Goal: Task Accomplishment & Management: Manage account settings

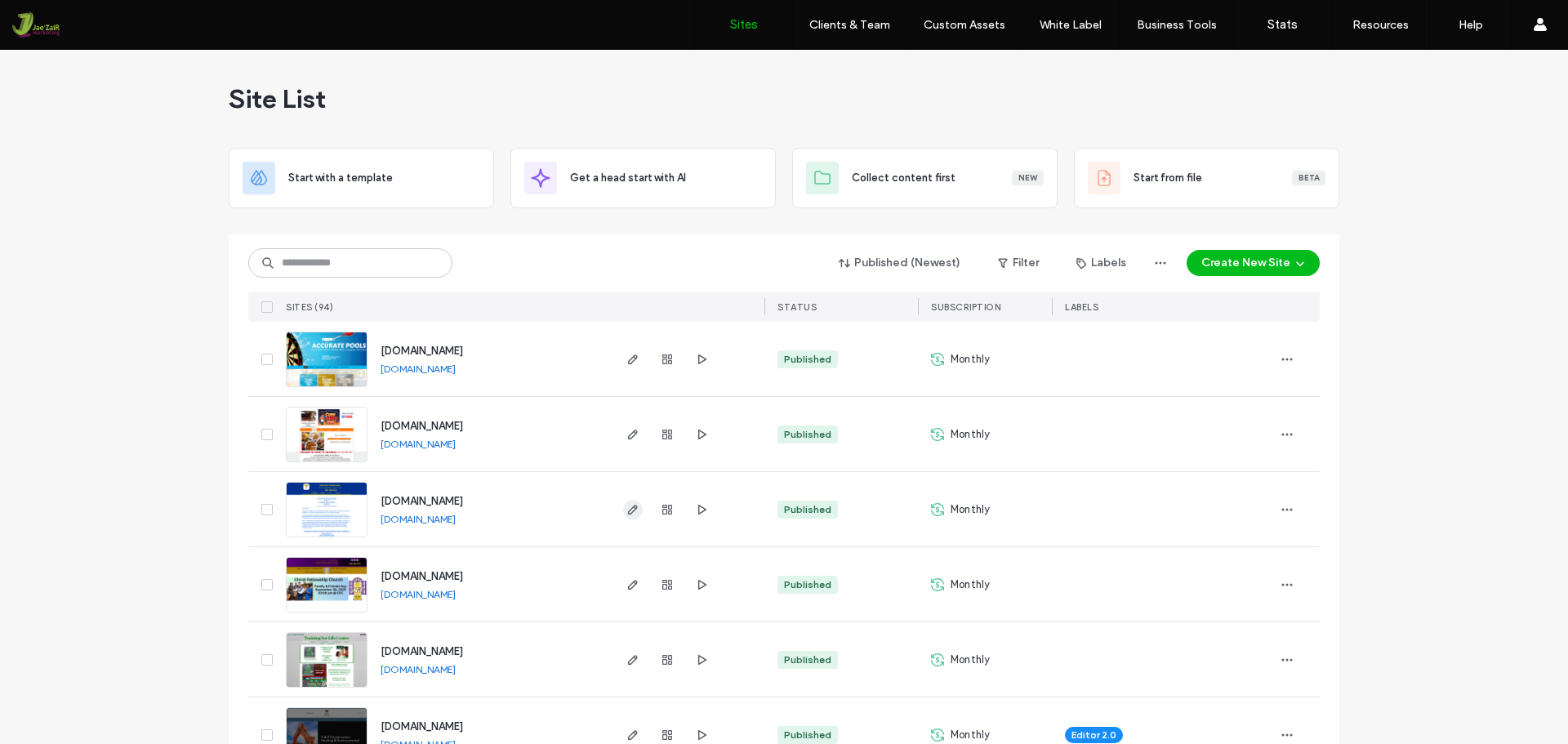
click at [628, 503] on icon "button" at bounding box center [633, 509] width 13 height 13
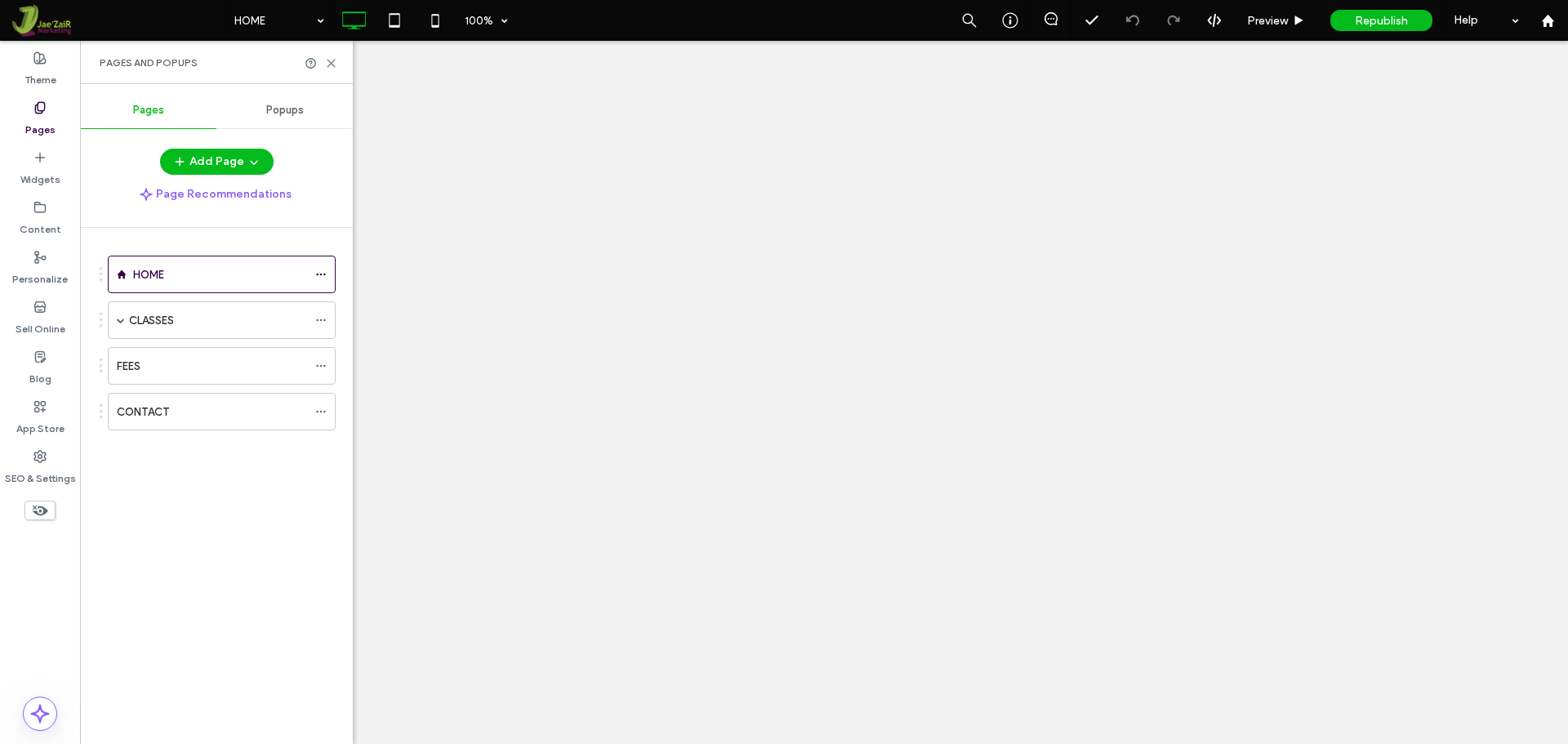
click at [193, 312] on div "CLASSES" at bounding box center [218, 320] width 178 height 17
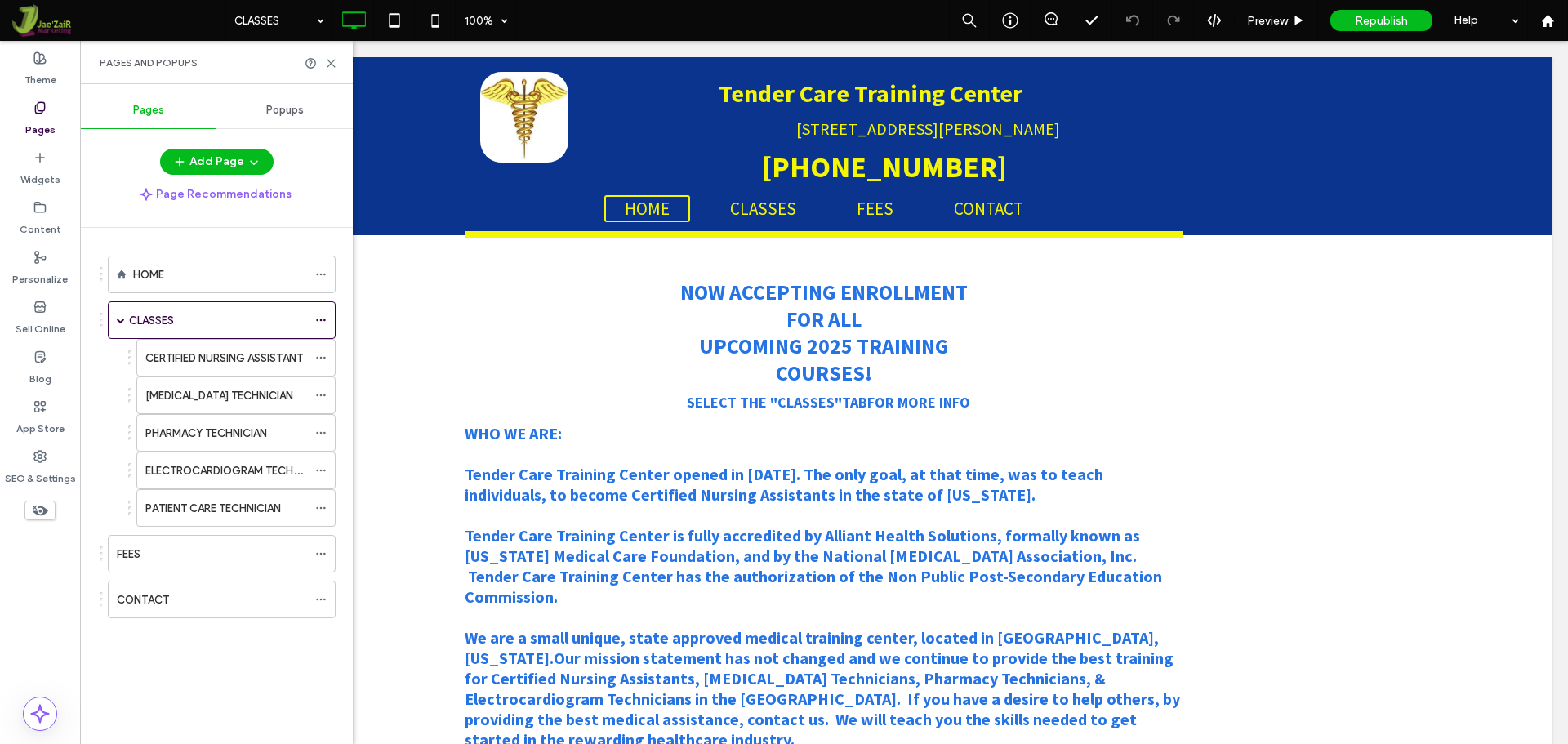
click at [185, 402] on div at bounding box center [784, 372] width 1568 height 744
click at [183, 396] on div at bounding box center [784, 372] width 1568 height 744
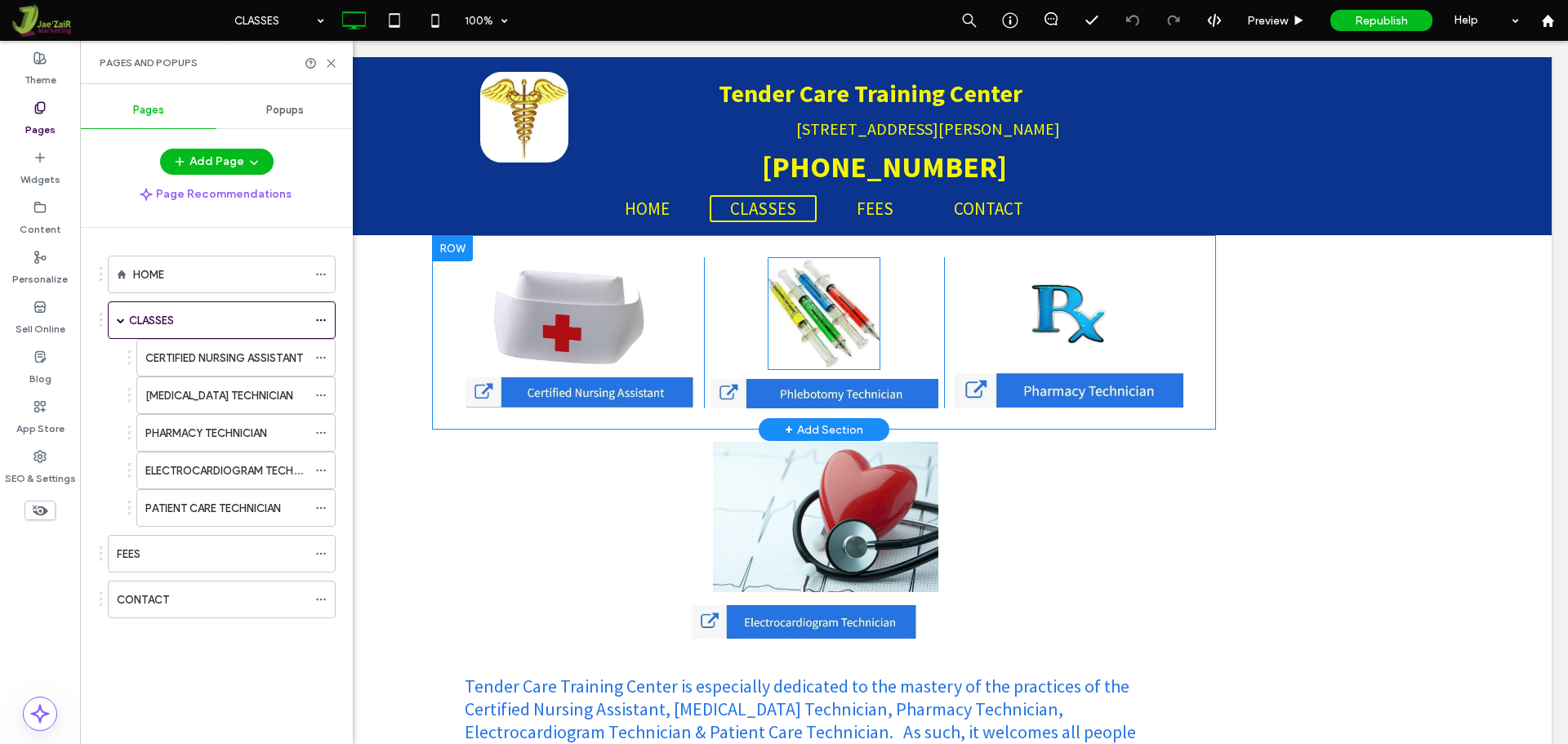
click at [781, 351] on img at bounding box center [824, 314] width 113 height 113
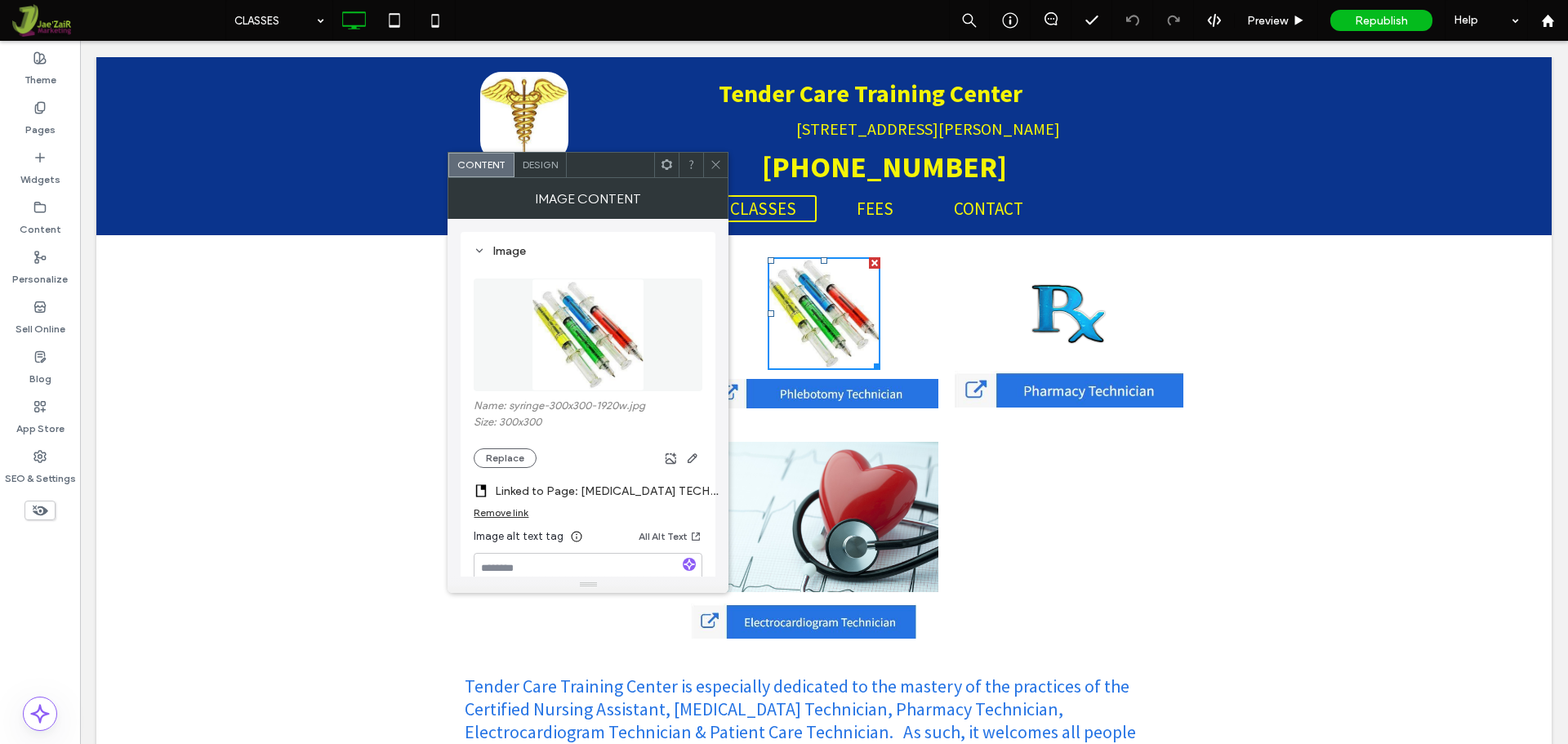
click at [787, 401] on img at bounding box center [823, 394] width 228 height 29
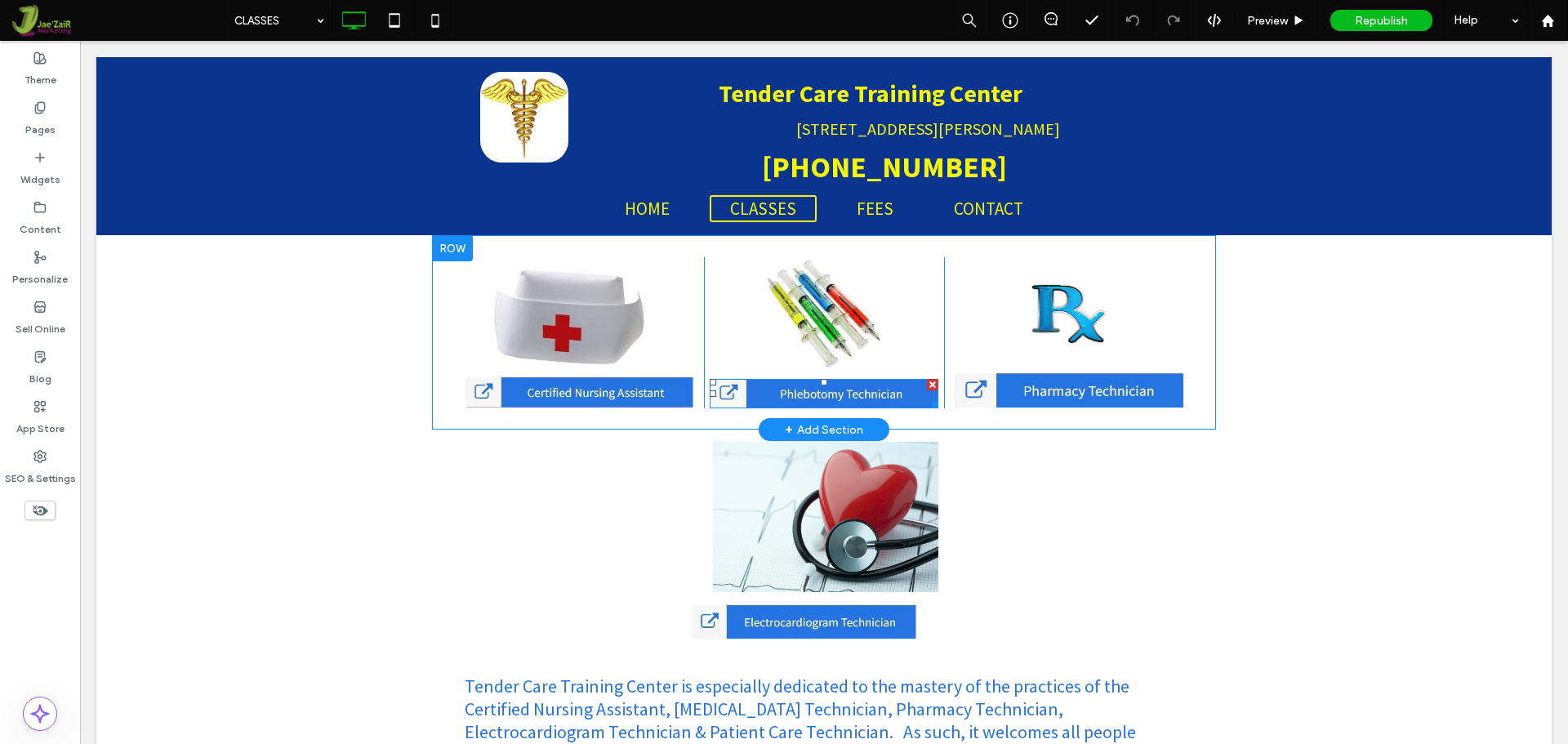
click at [788, 397] on img at bounding box center [823, 394] width 228 height 29
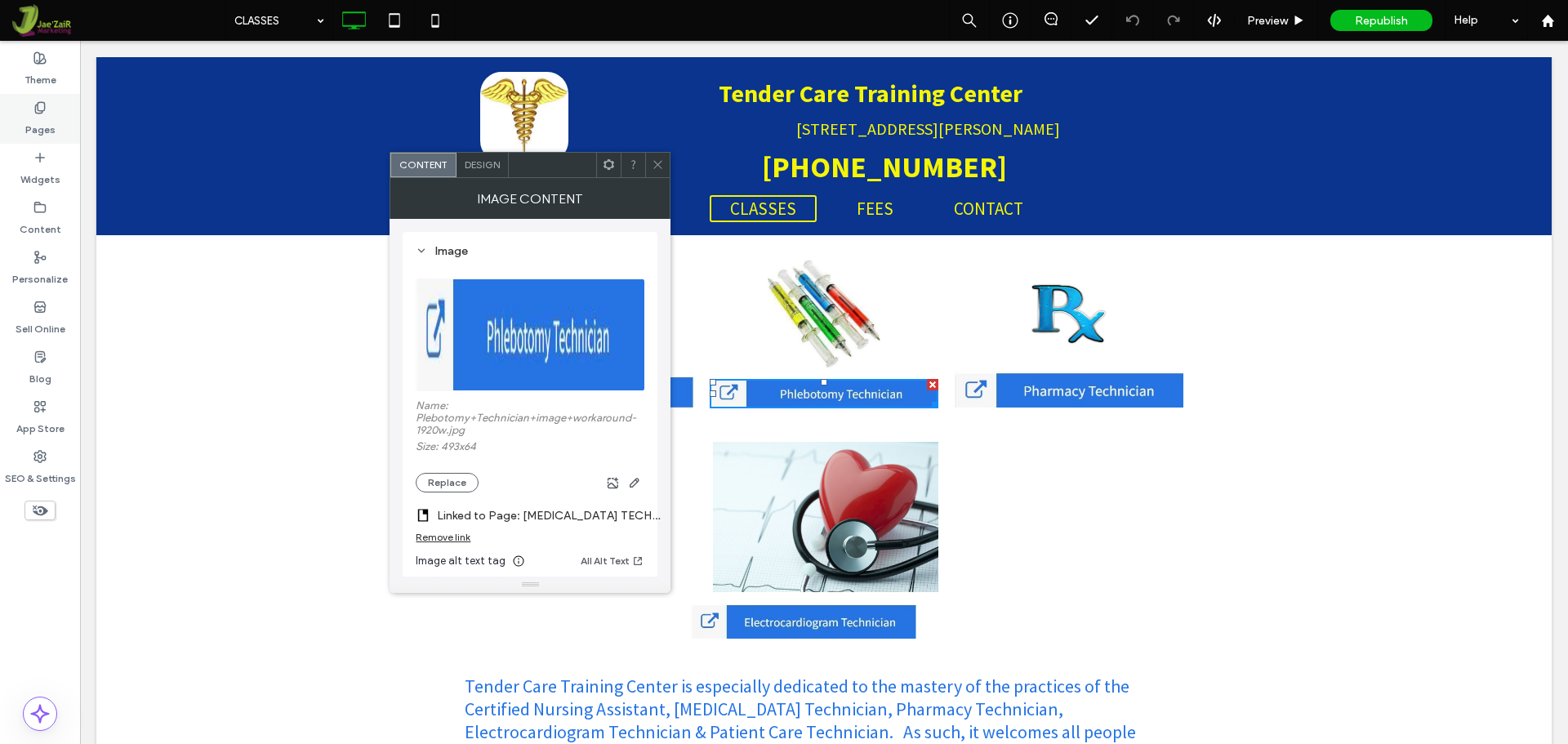
click at [42, 130] on label "Pages" at bounding box center [40, 126] width 30 height 23
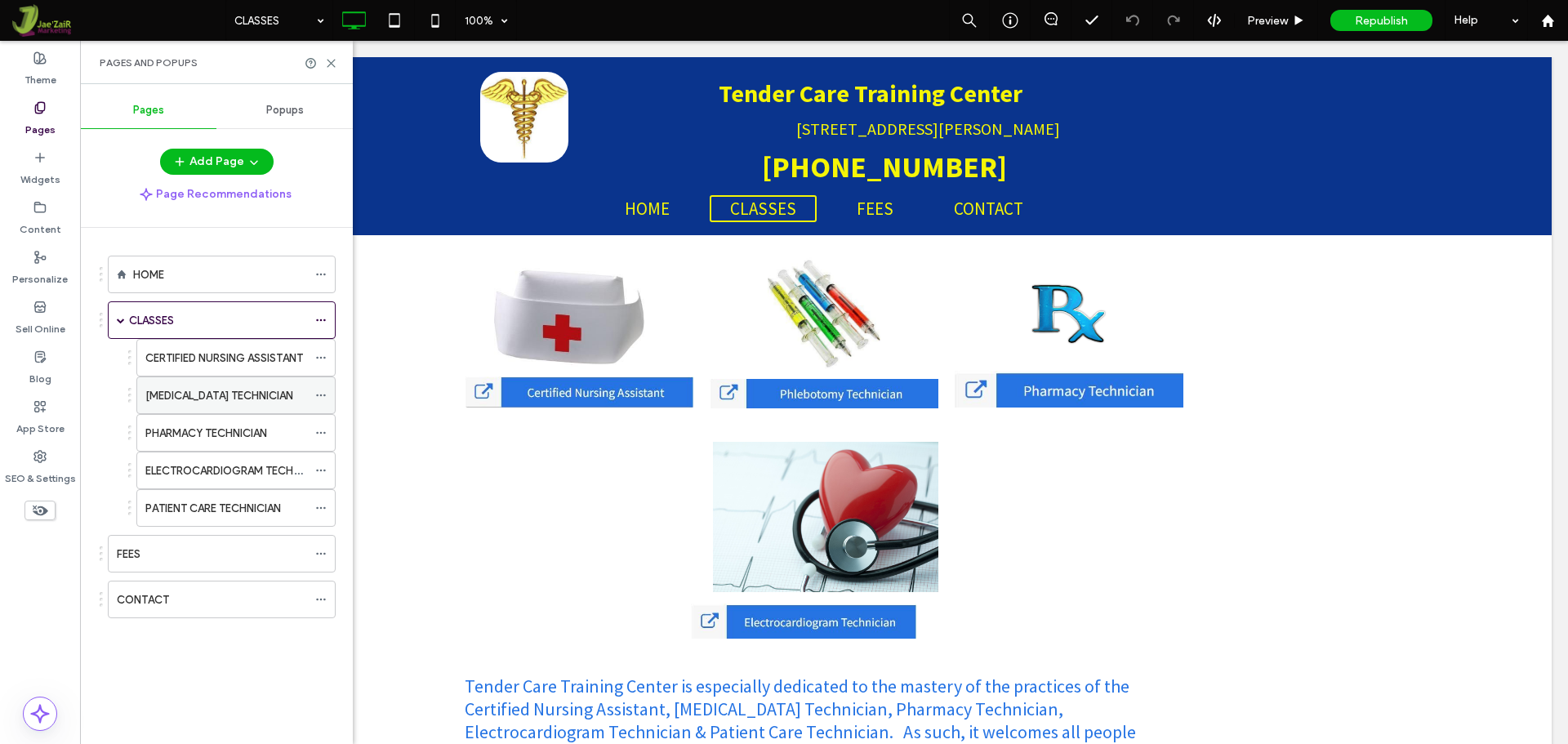
click at [314, 400] on div "[MEDICAL_DATA] TECHNICIAN" at bounding box center [236, 395] width 199 height 37
click at [270, 396] on label "[MEDICAL_DATA] TECHNICIAN" at bounding box center [219, 395] width 148 height 28
click at [270, 396] on div at bounding box center [784, 372] width 1568 height 744
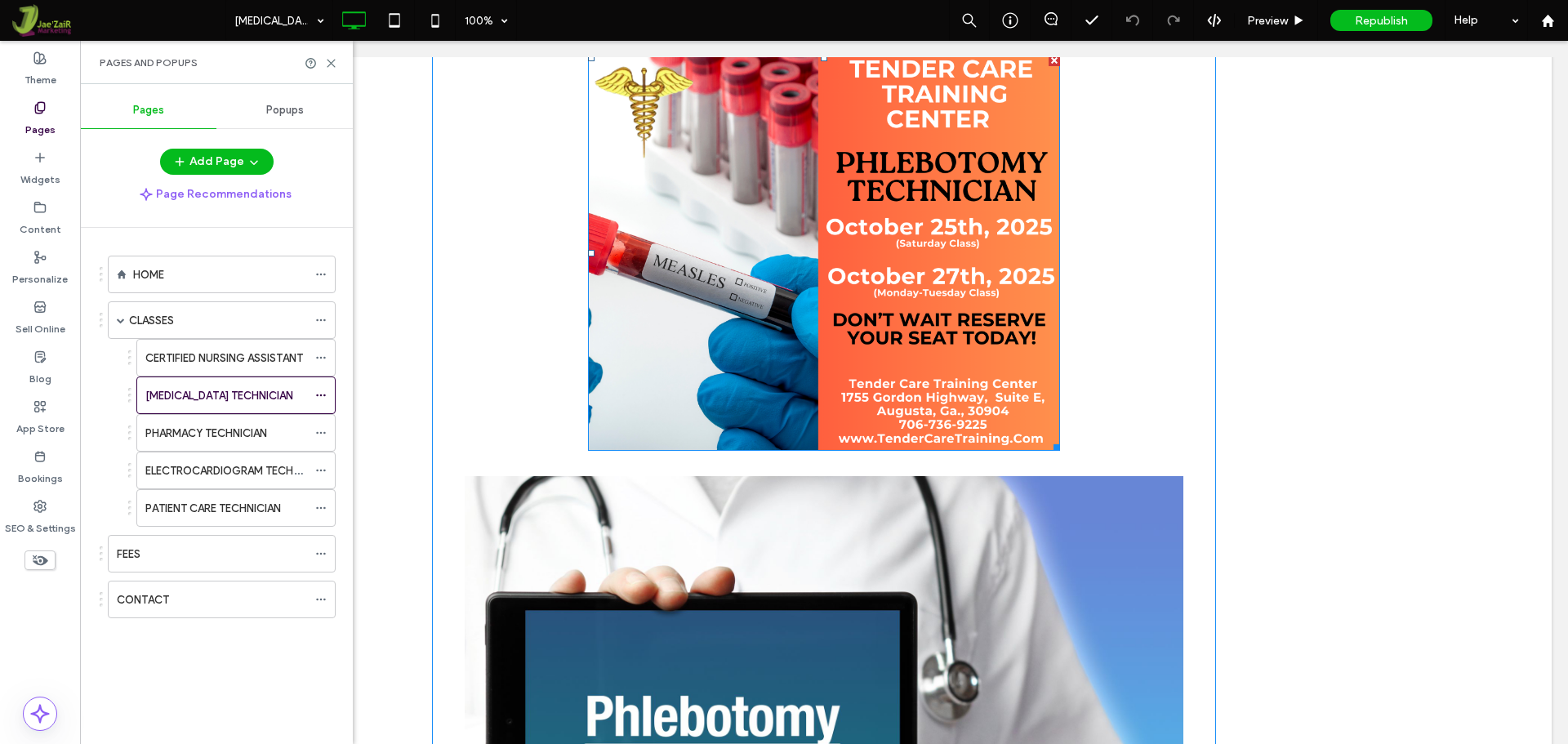
scroll to position [245, 0]
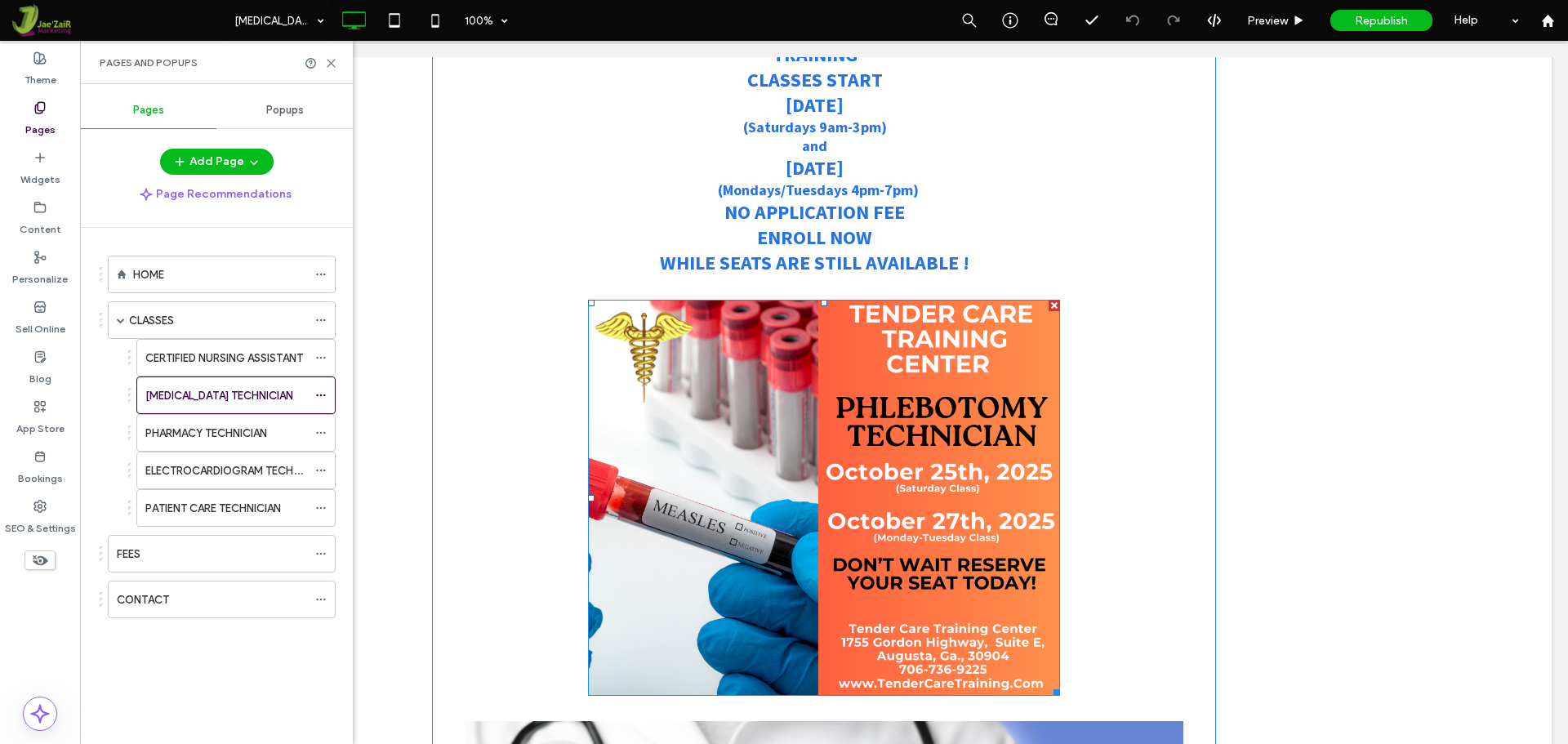
click at [880, 368] on img at bounding box center [825, 498] width 473 height 397
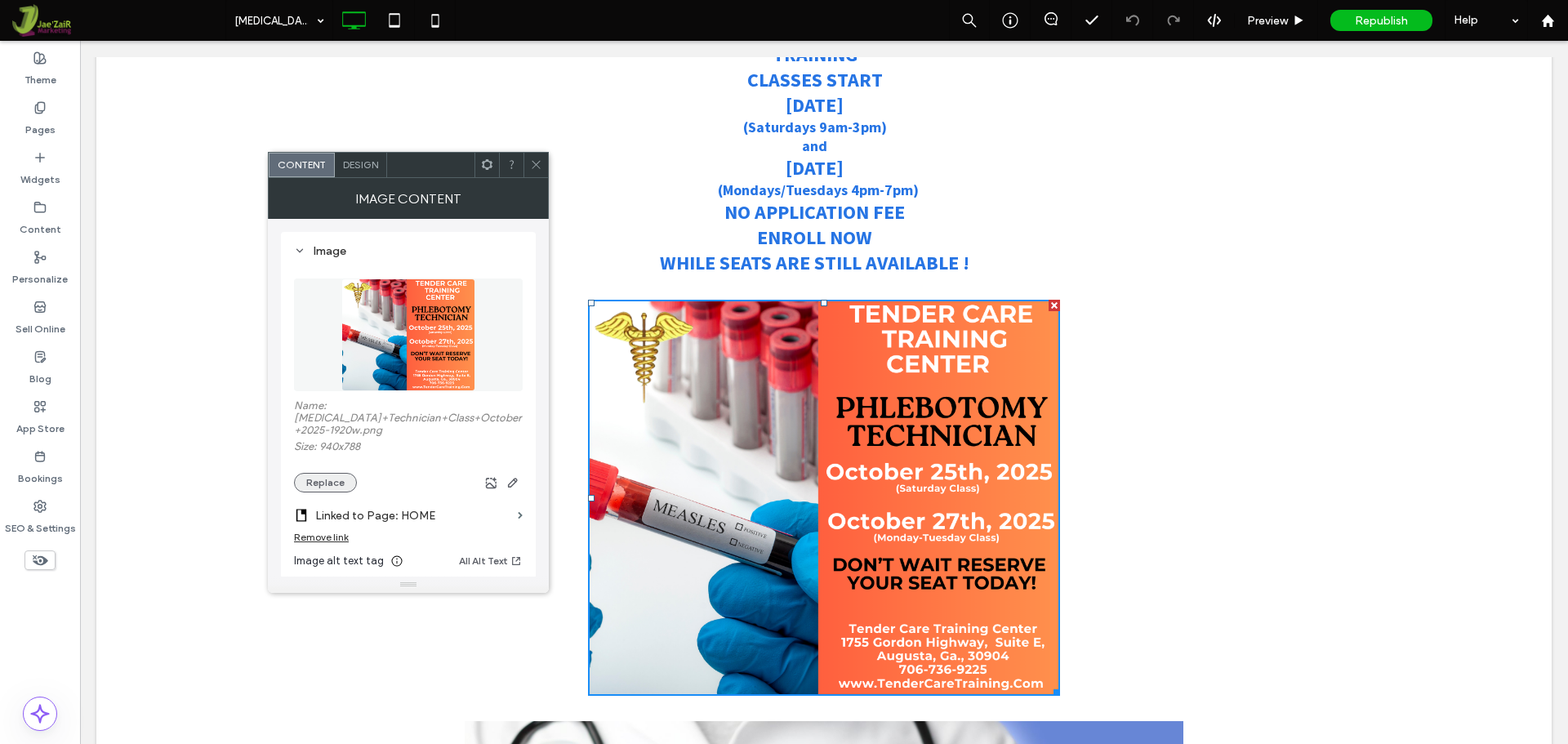
click at [350, 487] on button "Replace" at bounding box center [325, 483] width 63 height 20
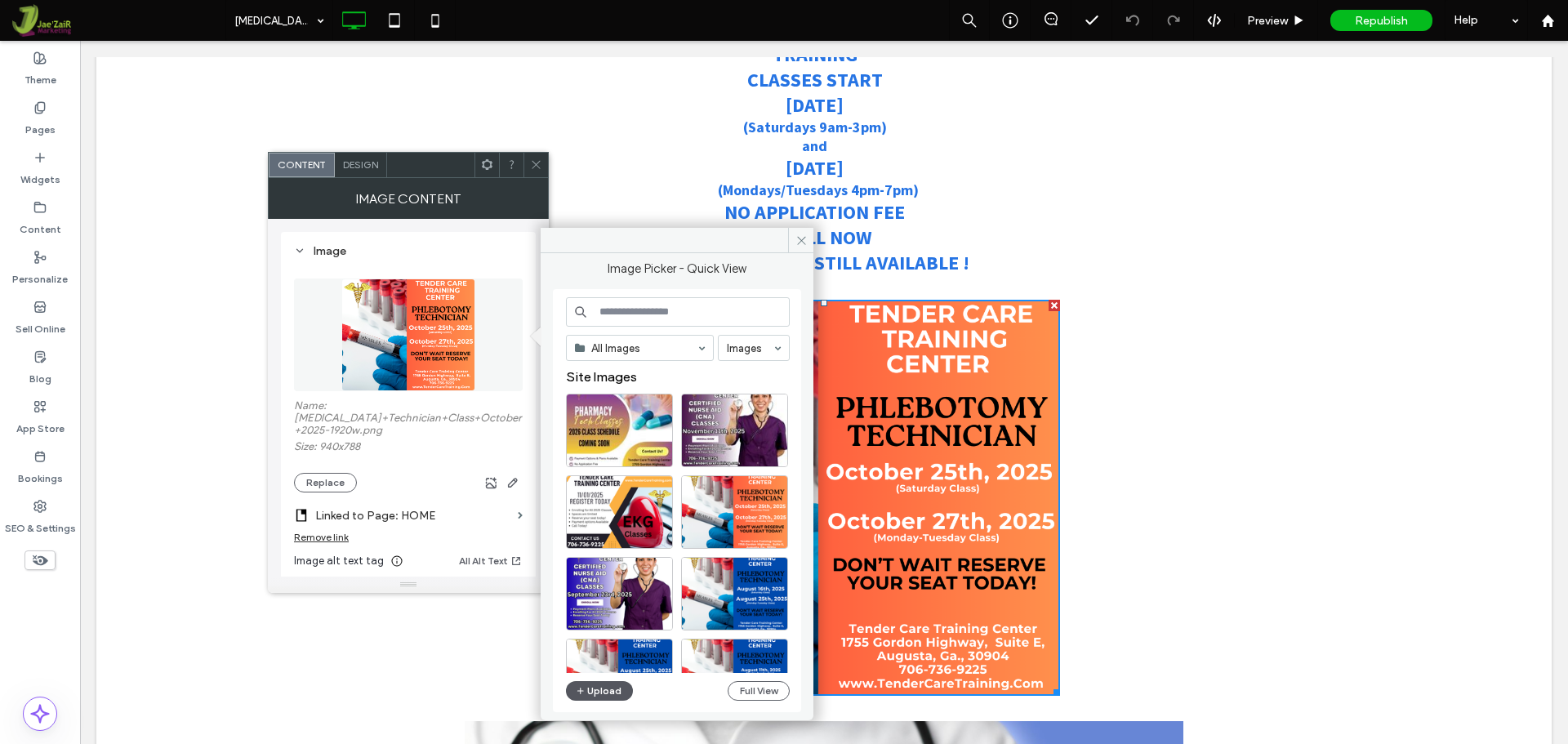
click at [597, 695] on button "Upload" at bounding box center [599, 691] width 67 height 20
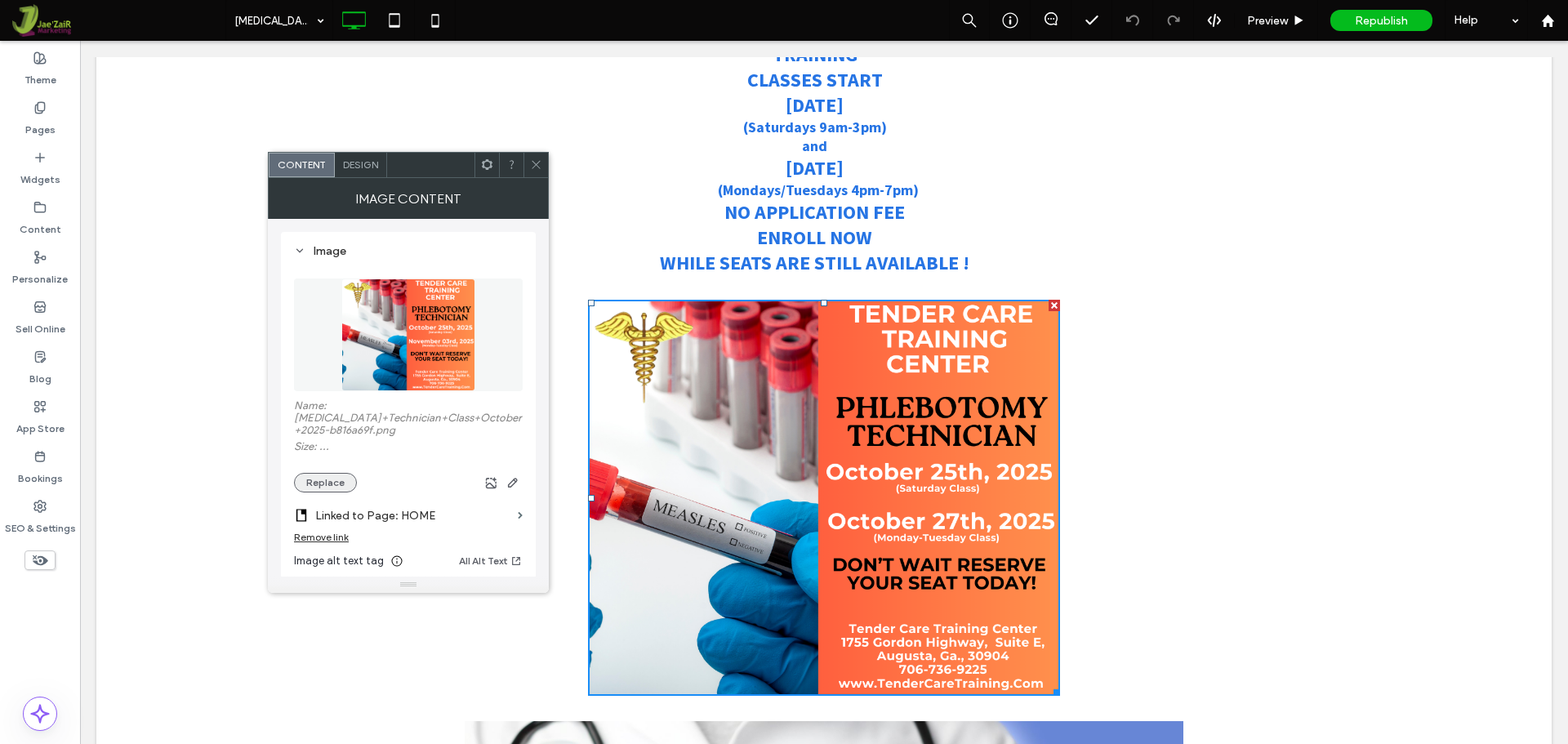
click at [323, 490] on button "Replace" at bounding box center [325, 483] width 63 height 20
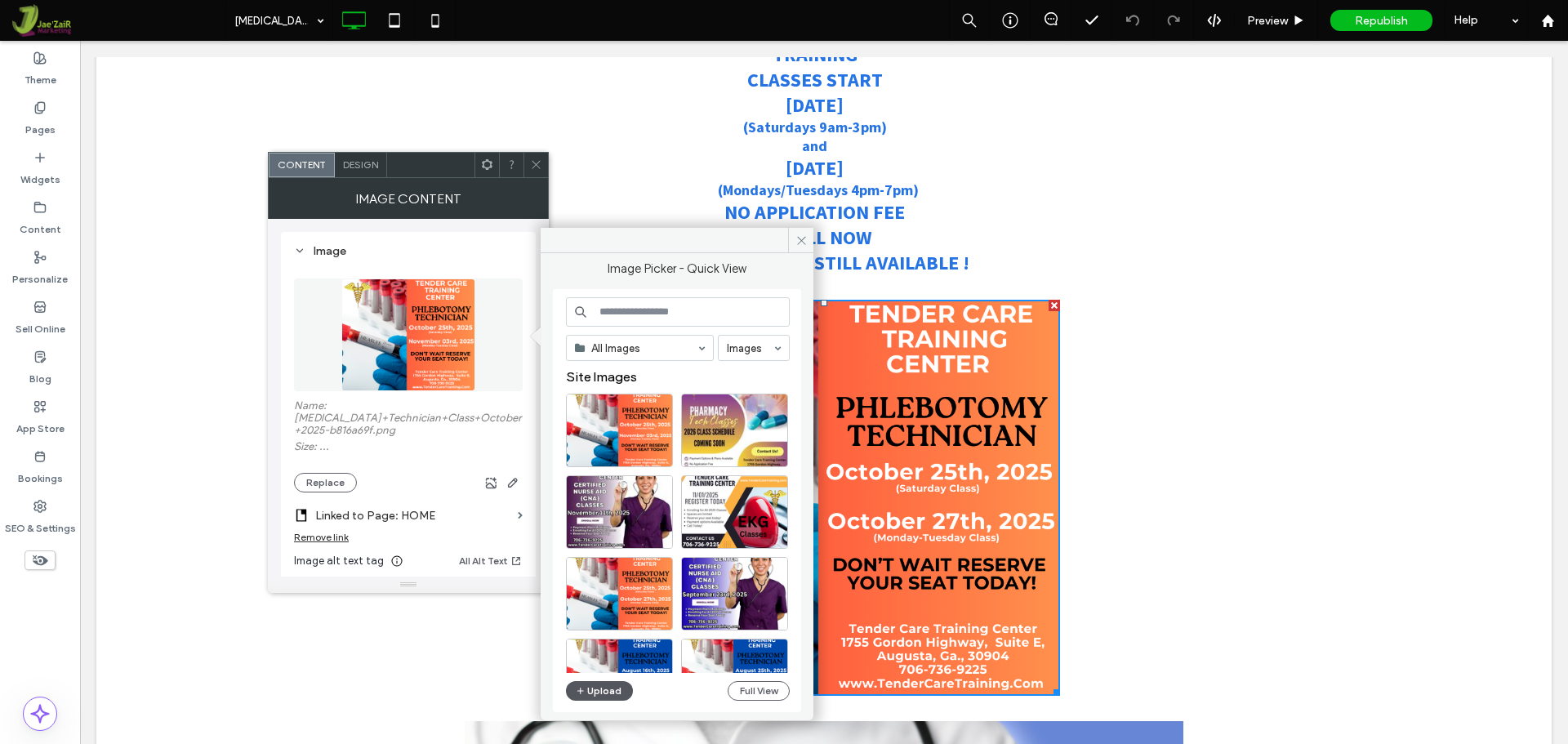
click at [579, 689] on icon "button" at bounding box center [580, 691] width 10 height 13
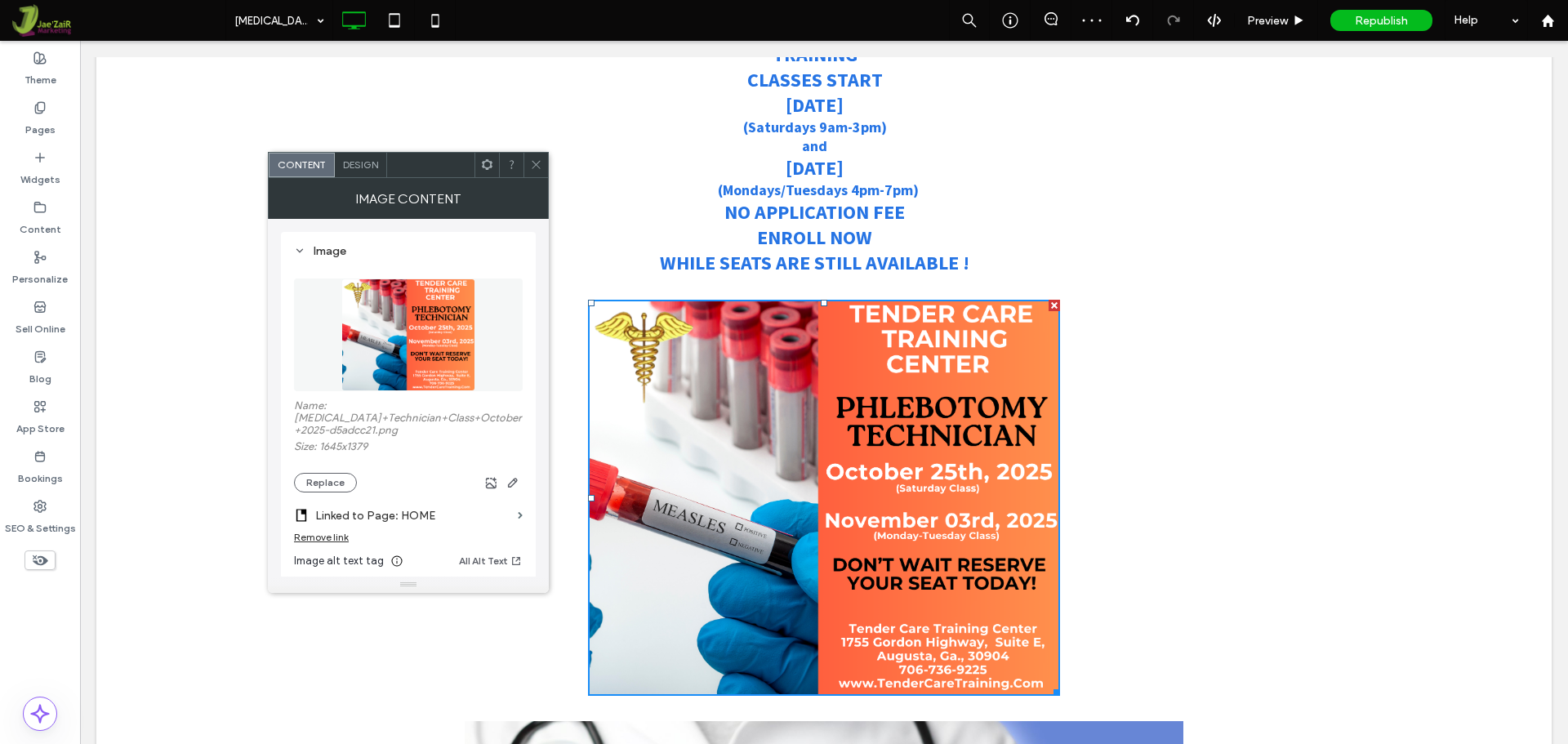
click at [535, 166] on use at bounding box center [536, 165] width 8 height 8
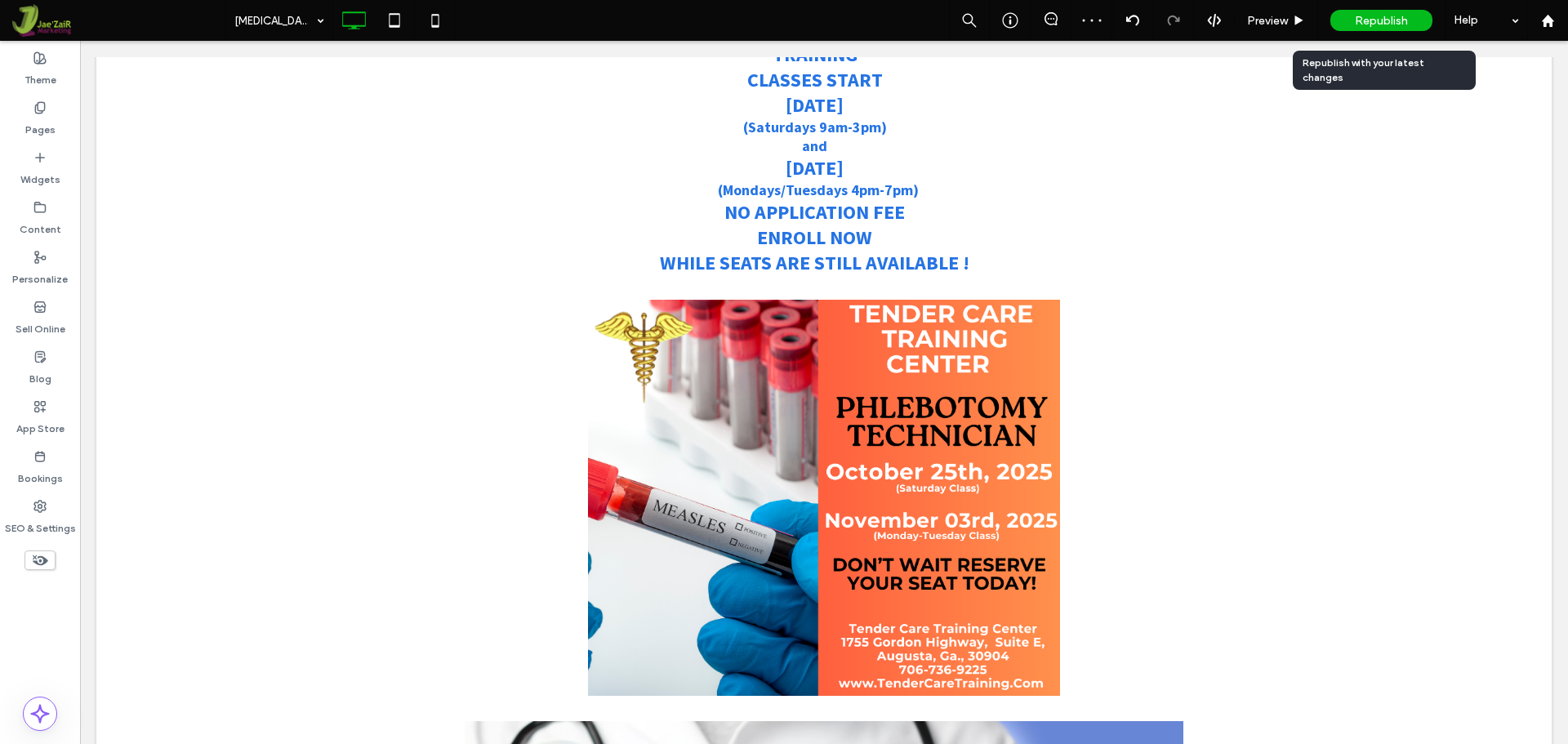
click at [1384, 11] on div "Republish" at bounding box center [1382, 20] width 102 height 21
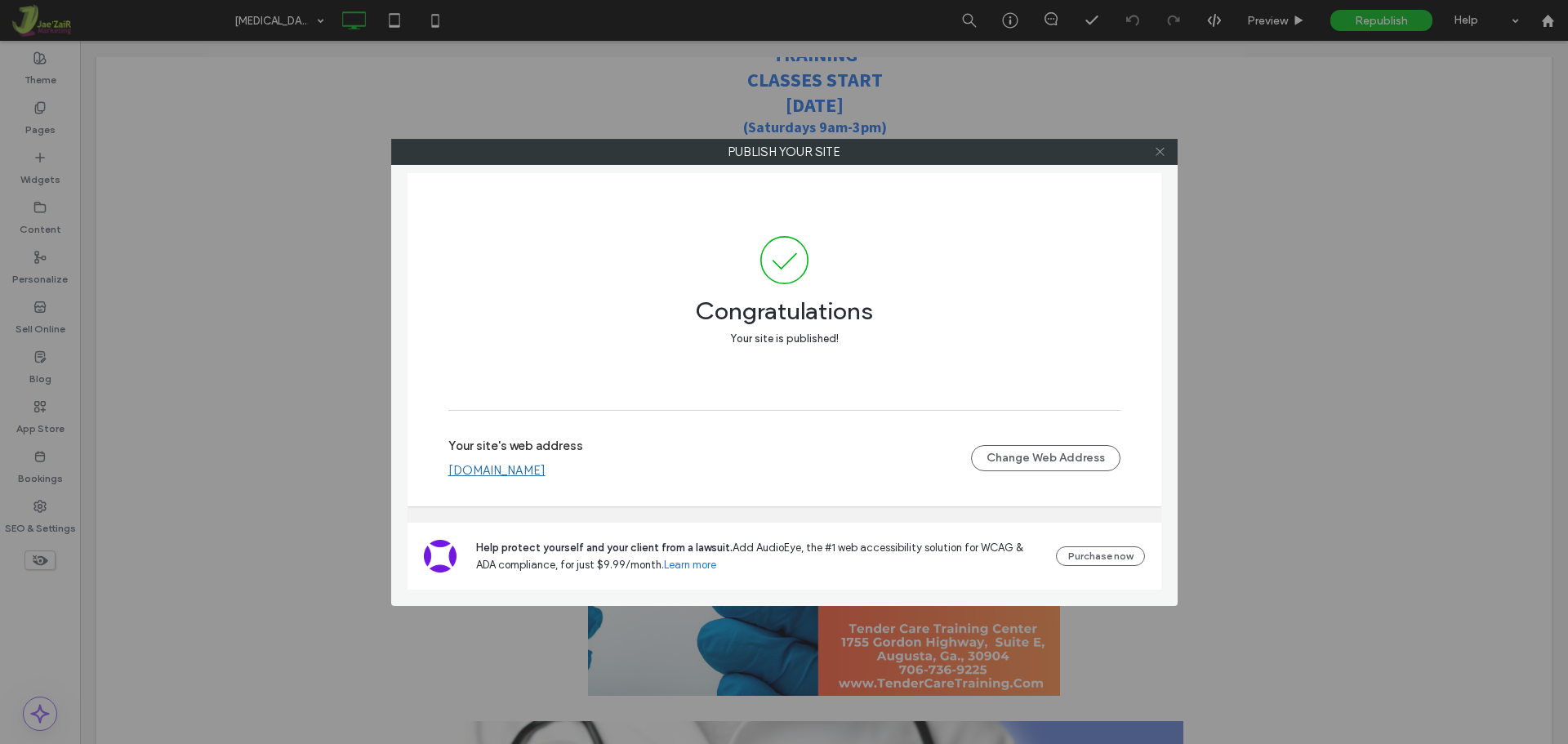
click at [1157, 147] on icon at bounding box center [1160, 151] width 12 height 12
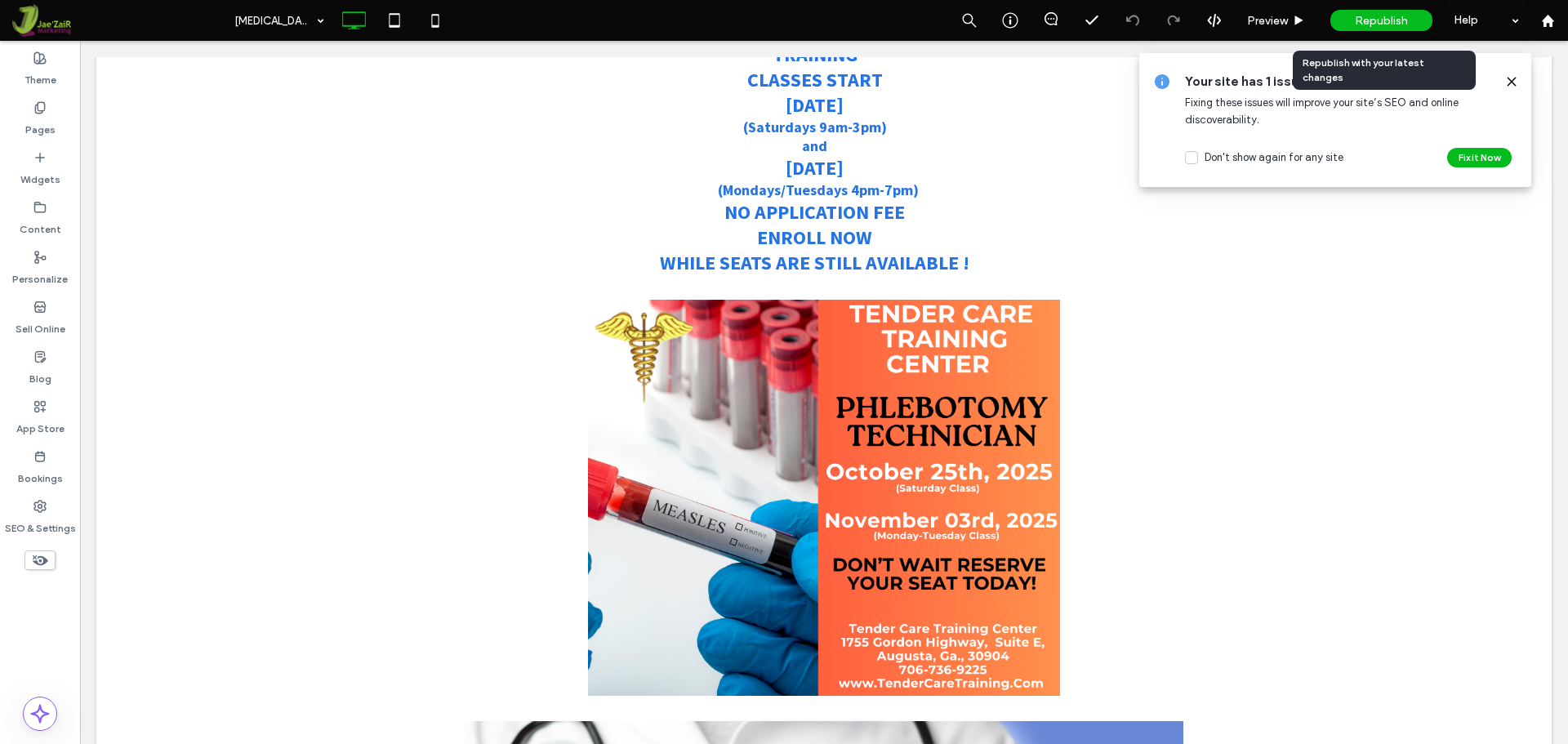
click at [1396, 28] on div "Republish" at bounding box center [1382, 20] width 102 height 21
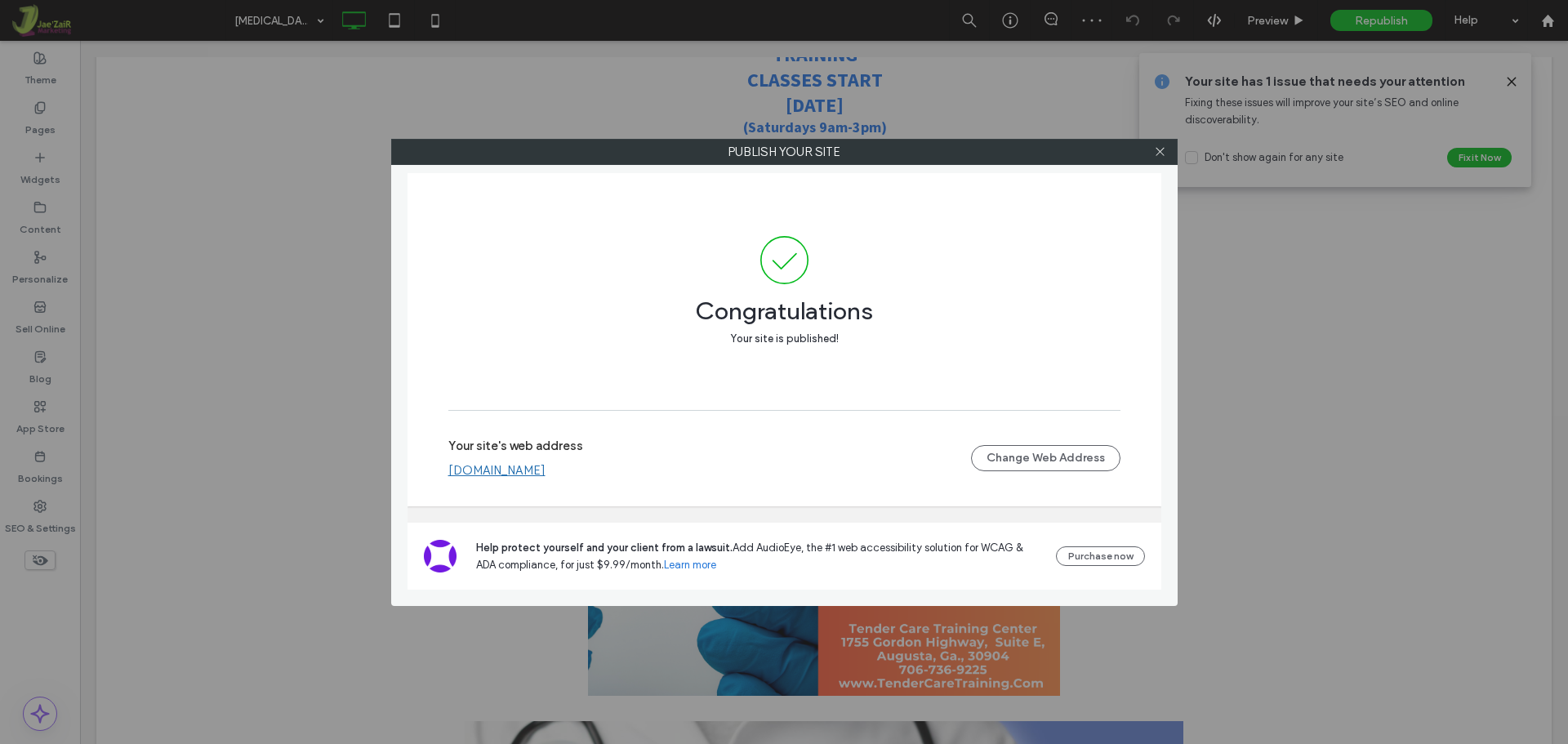
click at [1153, 148] on div at bounding box center [1161, 152] width 25 height 25
click at [1157, 153] on icon at bounding box center [1160, 151] width 12 height 12
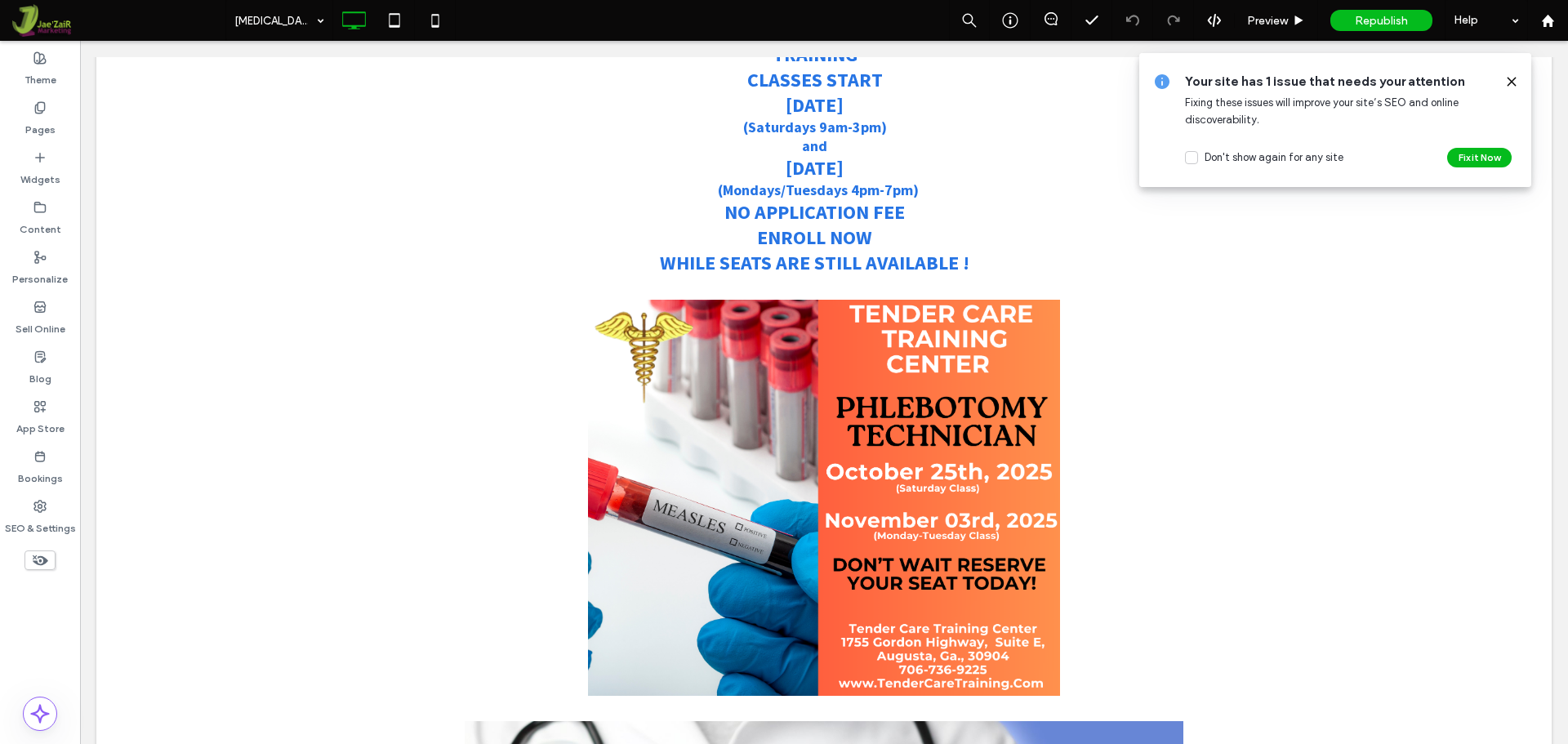
click at [1518, 80] on div "Your site has 1 issue that needs your attention Fixing these issues will improv…" at bounding box center [1335, 119] width 392 height 134
click at [1510, 80] on use at bounding box center [1512, 81] width 7 height 7
